Goal: Task Accomplishment & Management: Manage account settings

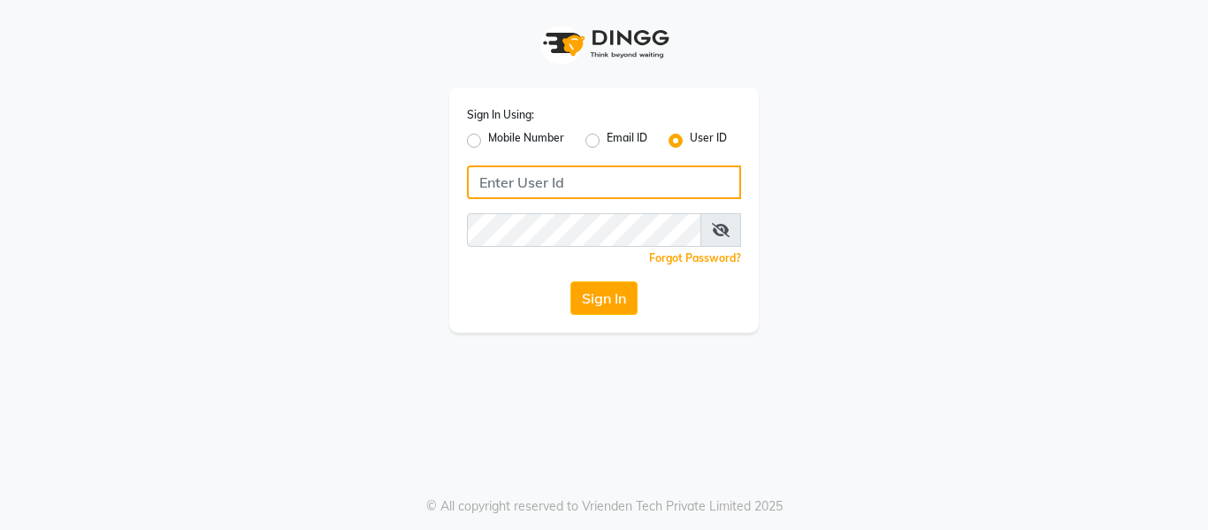
click at [551, 180] on input "Username" at bounding box center [604, 182] width 274 height 34
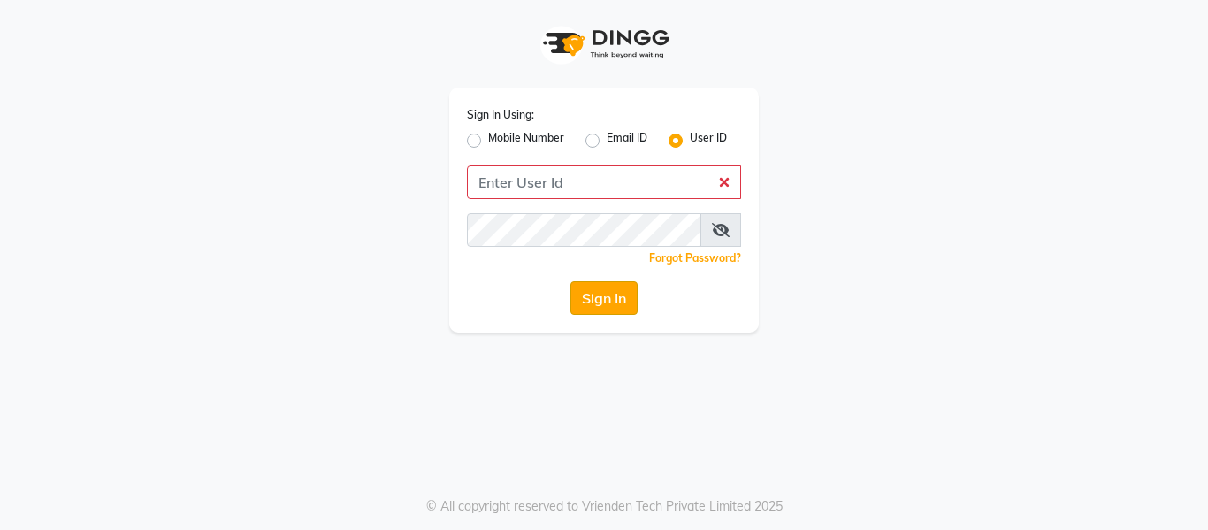
click at [577, 305] on button "Sign In" at bounding box center [603, 298] width 67 height 34
click at [488, 141] on label "Mobile Number" at bounding box center [526, 140] width 76 height 21
click at [488, 141] on input "Mobile Number" at bounding box center [493, 135] width 11 height 11
radio input "true"
click at [690, 141] on label "User ID" at bounding box center [708, 140] width 37 height 21
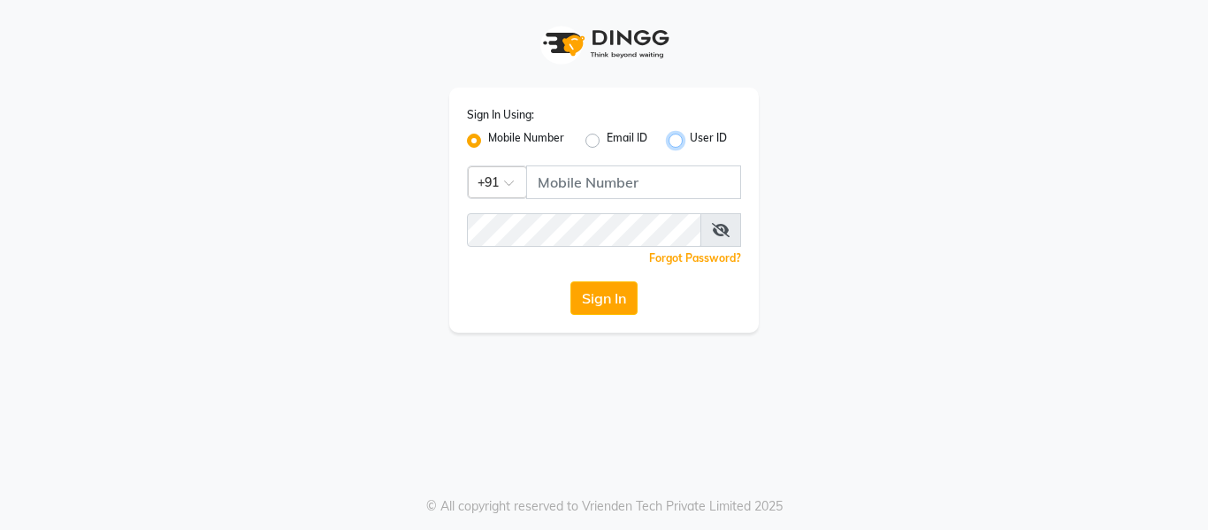
click at [690, 141] on input "User ID" at bounding box center [695, 135] width 11 height 11
radio input "true"
radio input "false"
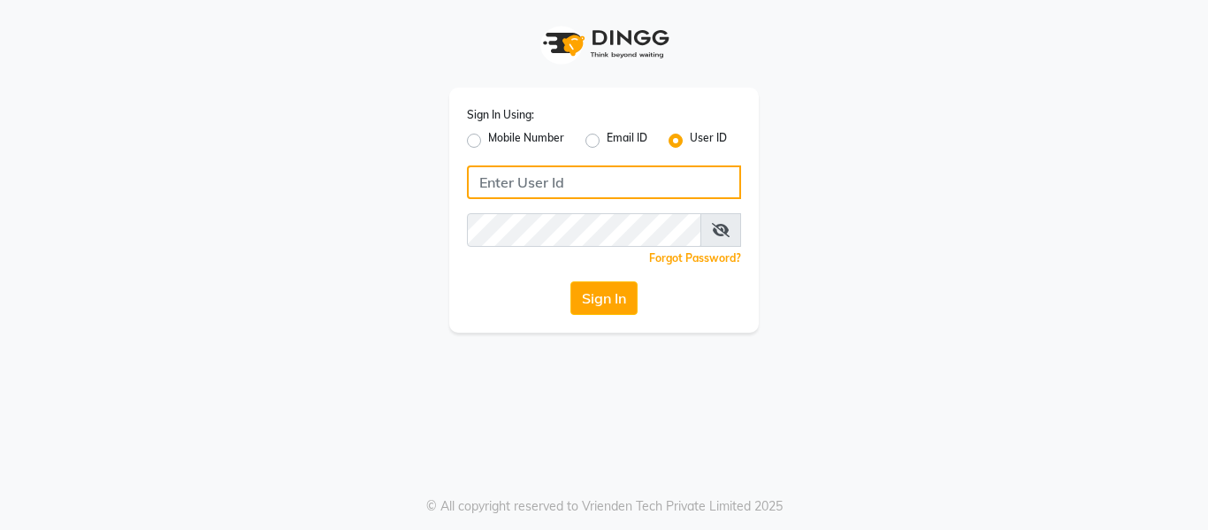
click at [514, 180] on input "Username" at bounding box center [604, 182] width 274 height 34
type input "s"
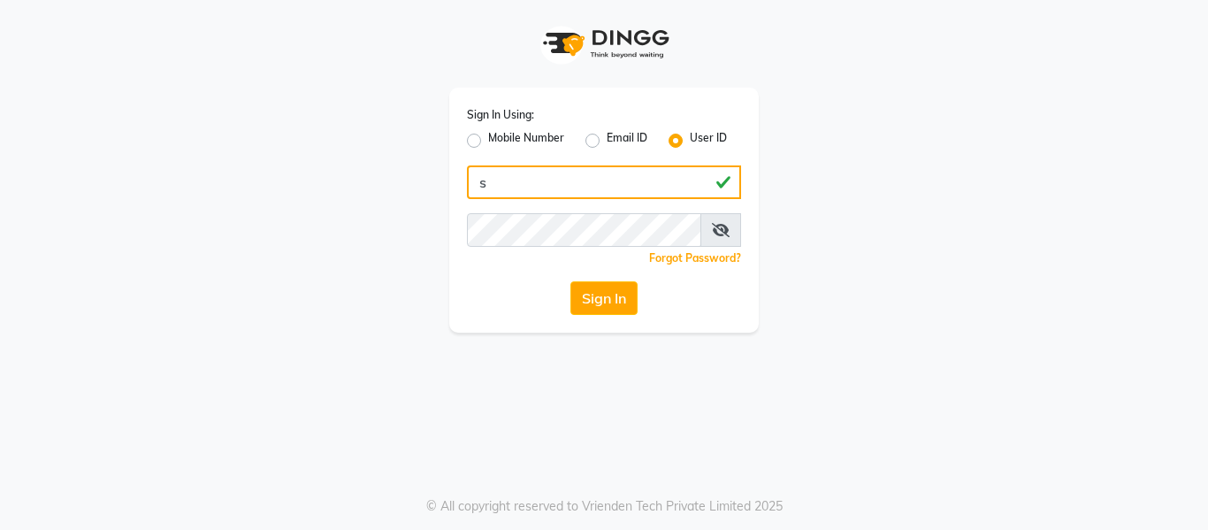
click at [493, 183] on input "s" at bounding box center [604, 182] width 274 height 34
click at [486, 180] on input "Username" at bounding box center [604, 182] width 274 height 34
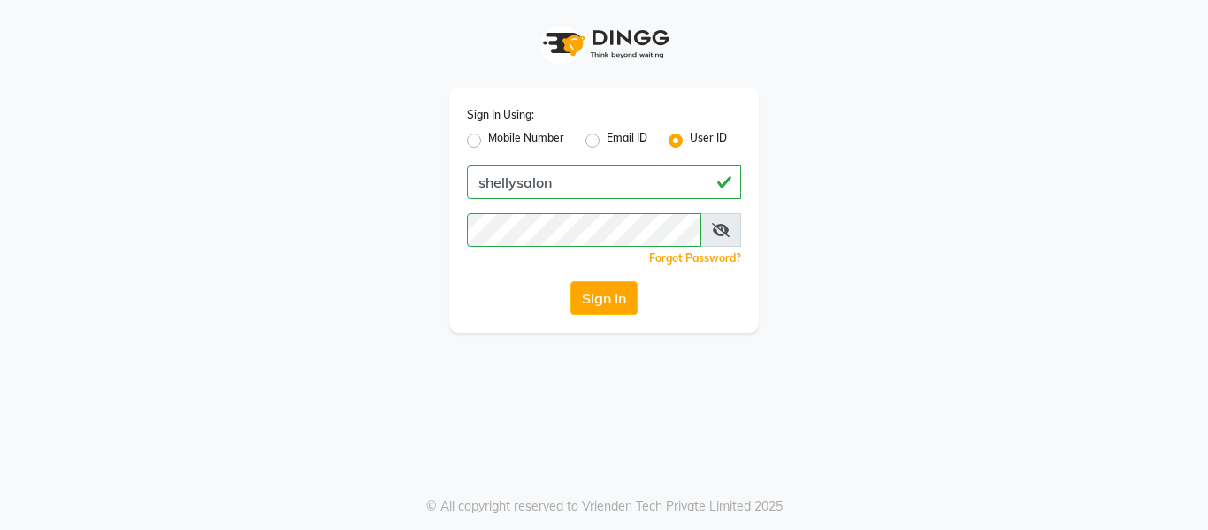
click at [714, 232] on span at bounding box center [720, 230] width 41 height 34
click at [714, 226] on icon at bounding box center [721, 230] width 18 height 14
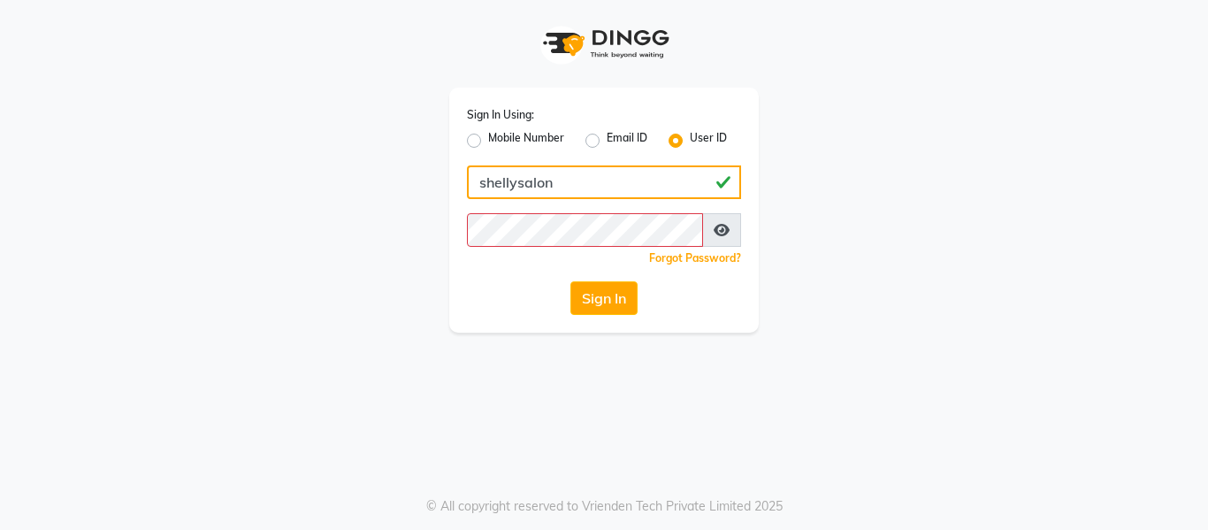
click at [484, 180] on input "shellysalon" at bounding box center [604, 182] width 274 height 34
type input "Shellysalon"
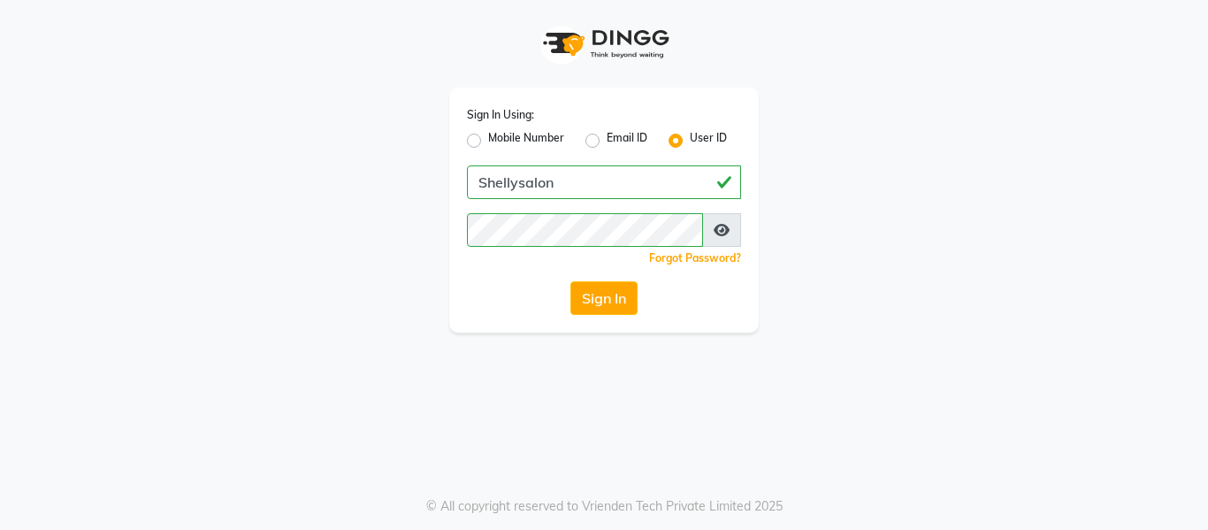
click at [663, 232] on keeper-lock "Open Keeper Popup" at bounding box center [659, 229] width 21 height 21
click at [659, 230] on keeper-lock "Open Keeper Popup" at bounding box center [659, 229] width 21 height 21
click at [710, 332] on div "Sign In Using: Mobile Number Email ID User ID Shellysalon Remember me Forgot Pa…" at bounding box center [603, 210] width 309 height 245
click at [714, 358] on div "Sign In Using: Mobile Number Email ID User ID Shellysalon Remember me Forgot Pa…" at bounding box center [604, 265] width 1208 height 530
click at [817, 279] on div "Sign In Using: Mobile Number Email ID User ID Shellysalon Remember me Forgot Pa…" at bounding box center [604, 166] width 1008 height 332
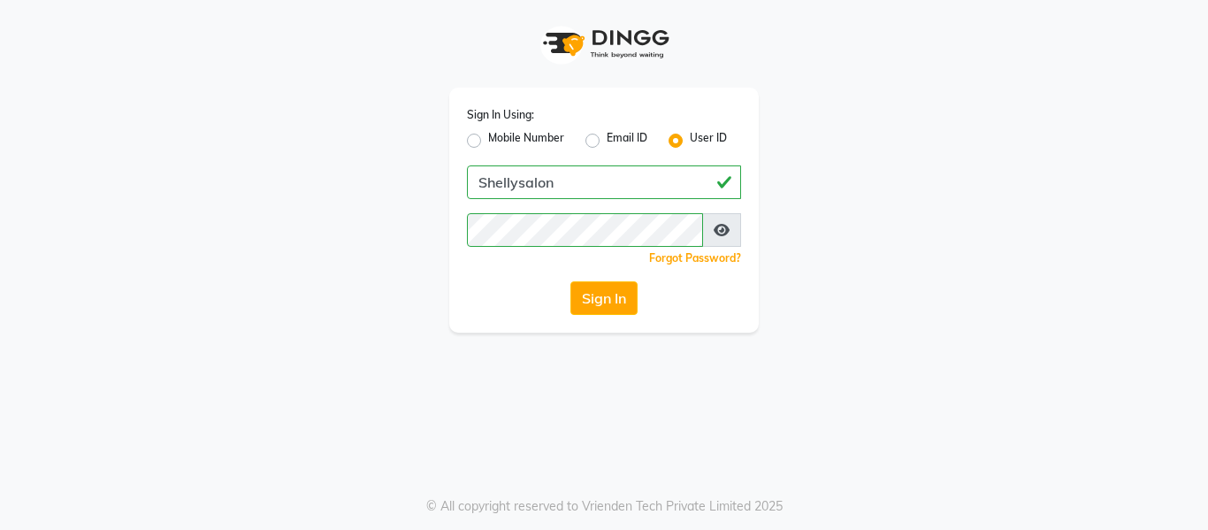
click at [951, 80] on div "Sign In Using: Mobile Number Email ID User ID Shellysalon Remember me Forgot Pa…" at bounding box center [604, 166] width 1008 height 332
